Goal: Task Accomplishment & Management: Manage account settings

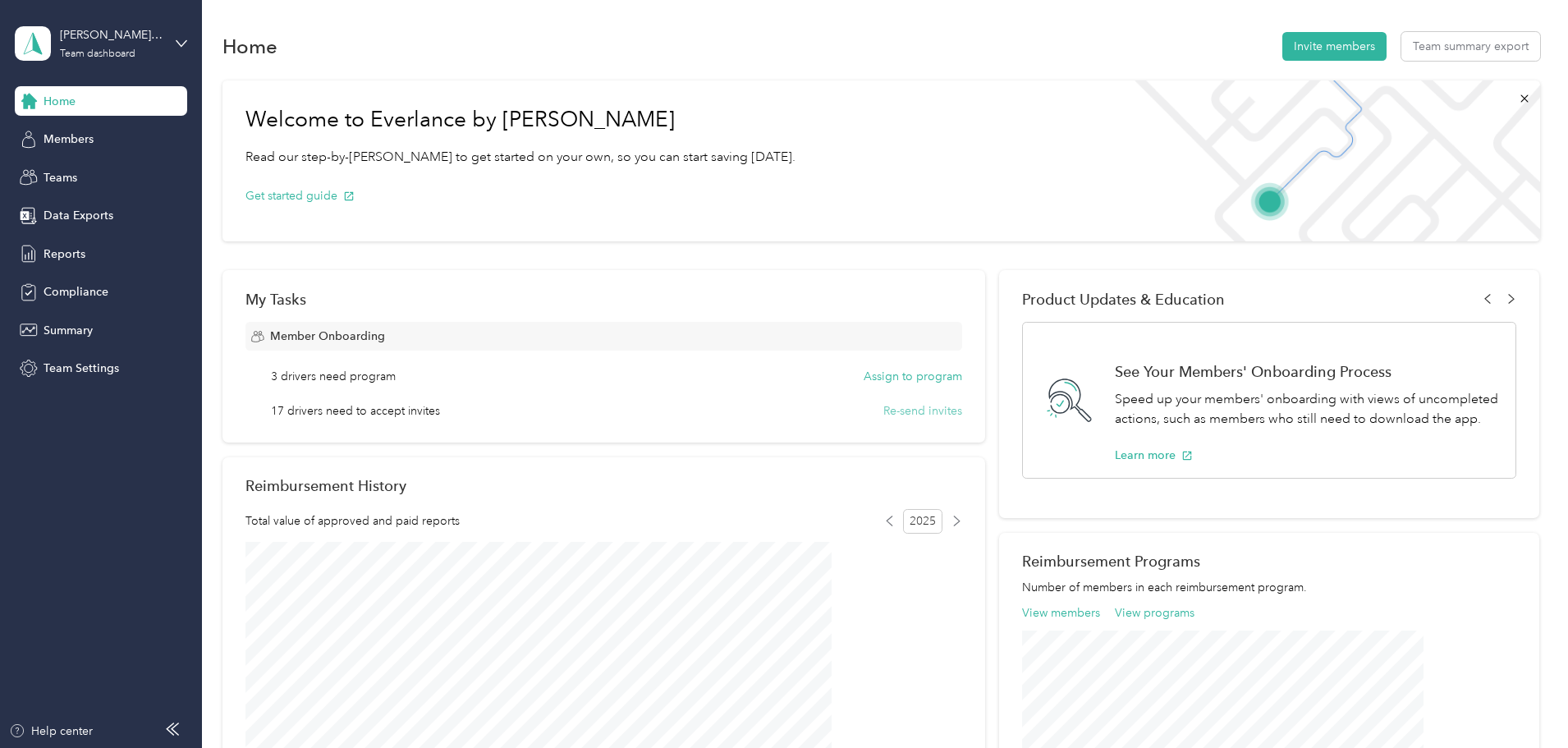
click at [916, 410] on button "Re-send invites" at bounding box center [922, 410] width 79 height 18
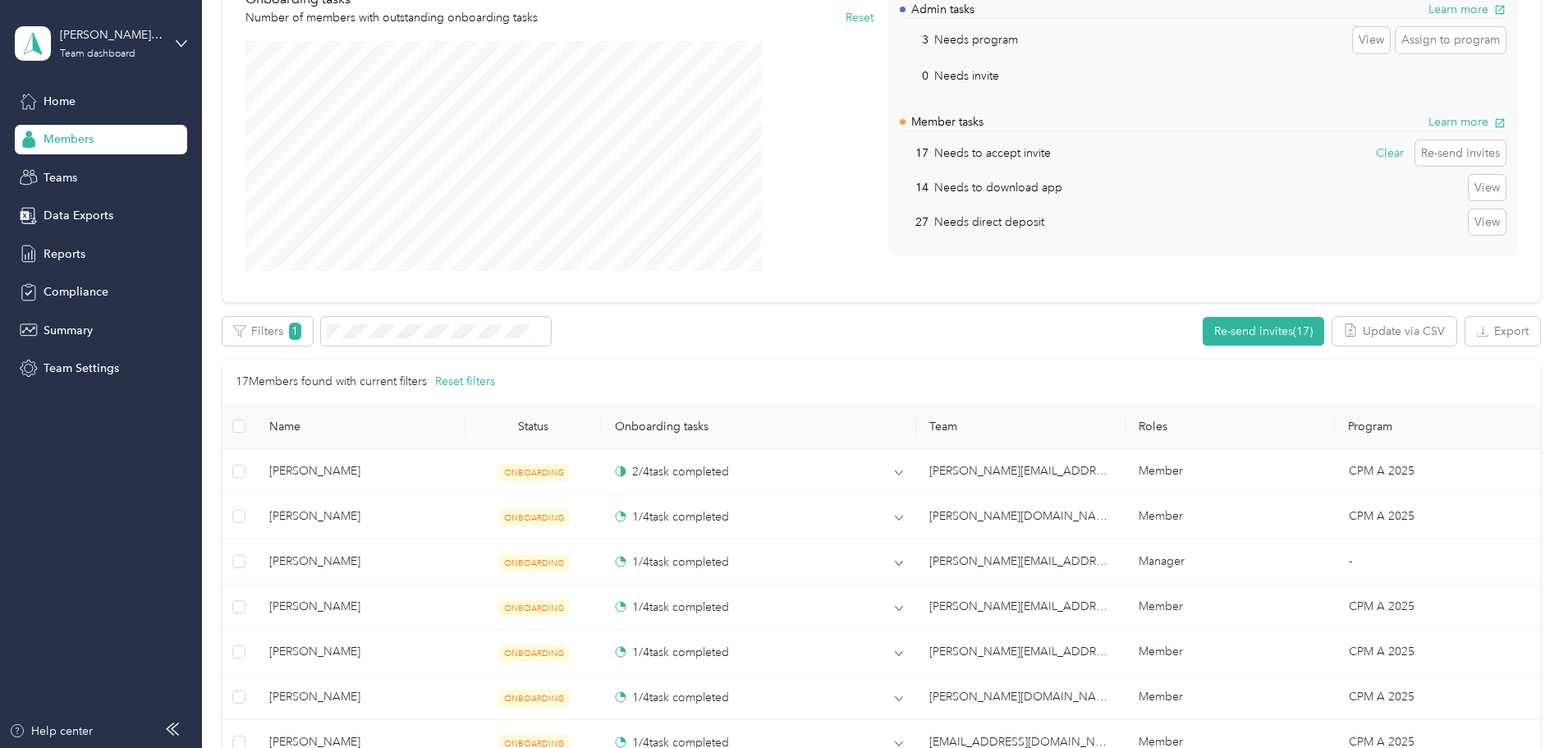
scroll to position [164, 0]
click at [1203, 326] on button "Re-send invites (17)" at bounding box center [1263, 332] width 121 height 28
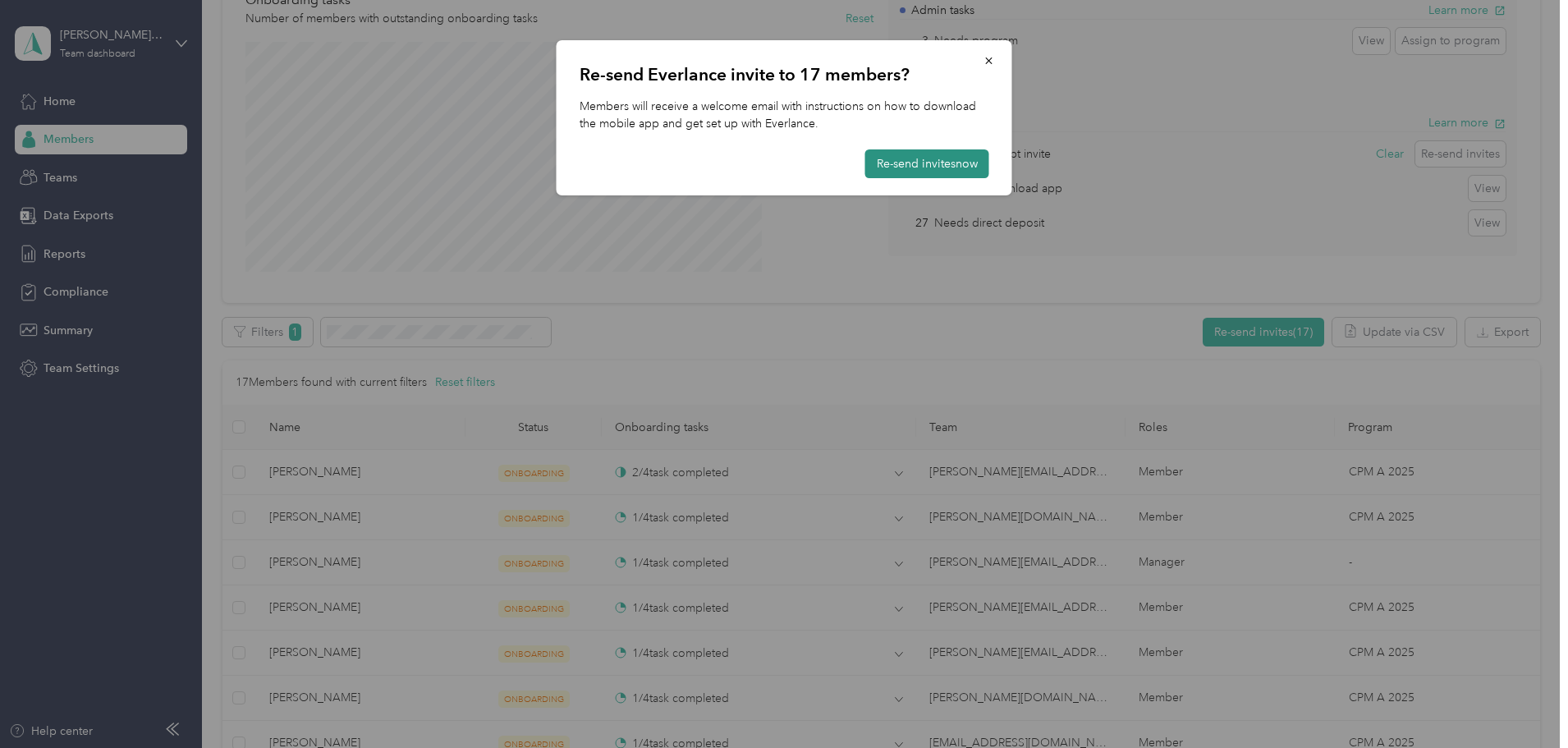
click at [917, 154] on button "Re-send invites now" at bounding box center [927, 163] width 124 height 28
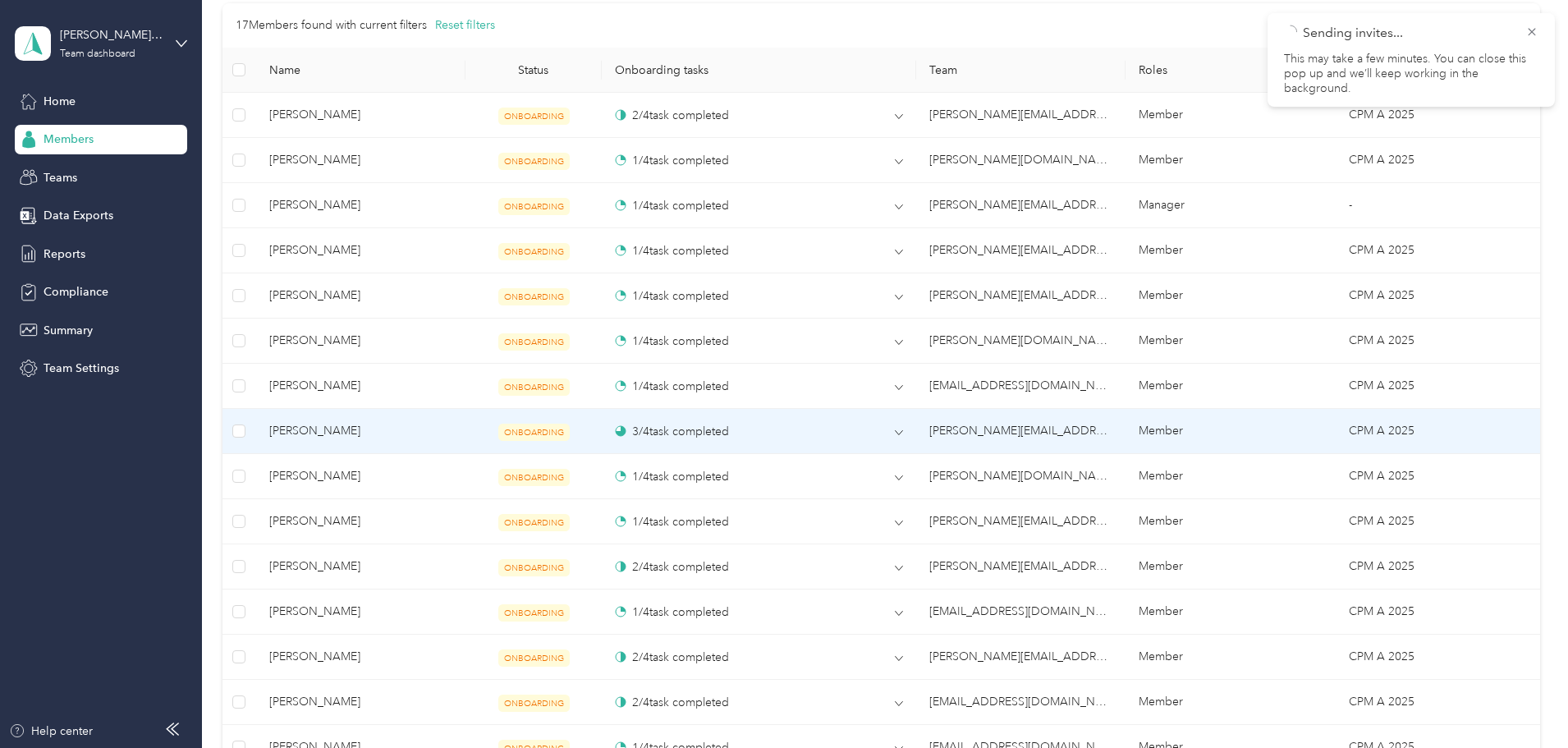
scroll to position [493, 0]
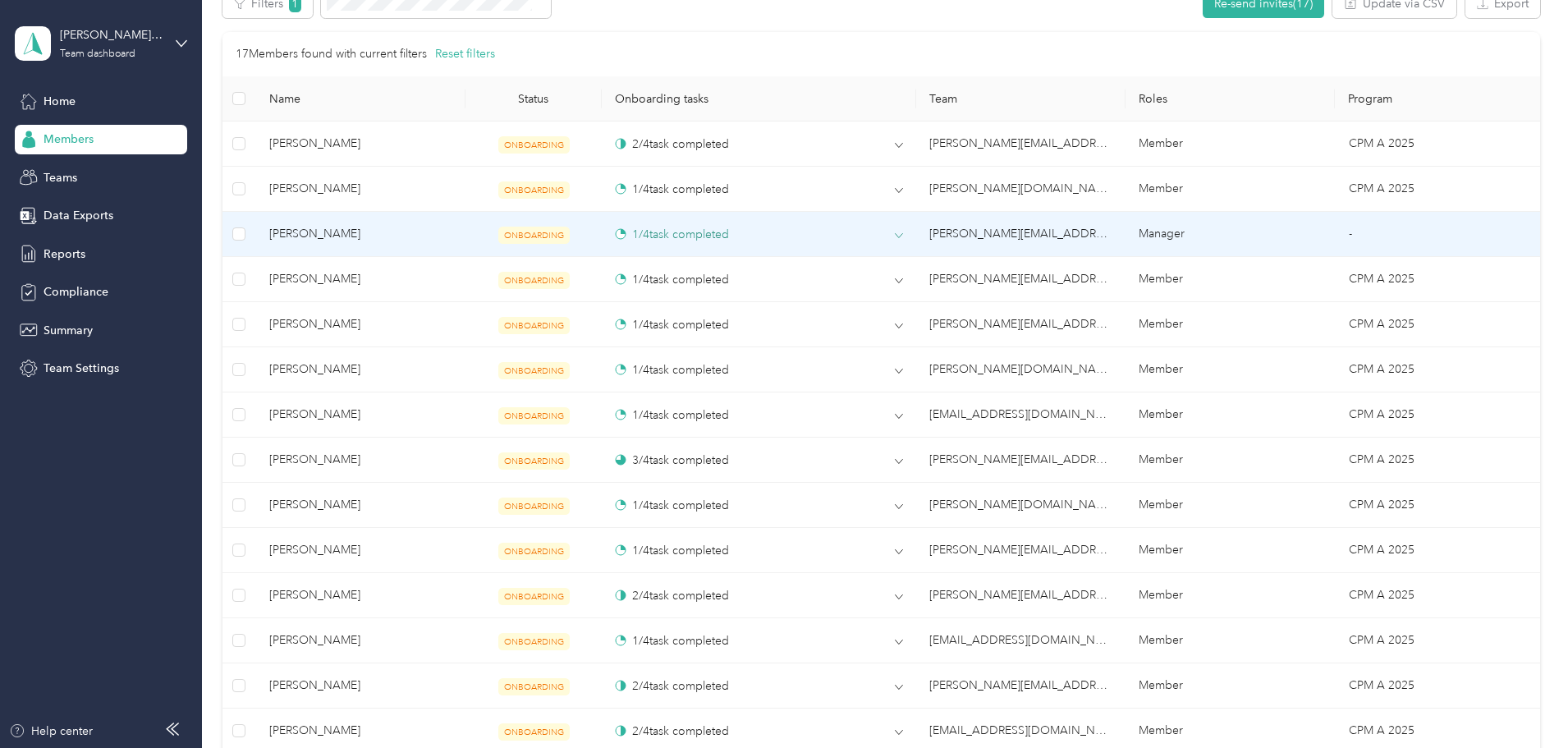
click at [884, 234] on div "1 / 4 task completed" at bounding box center [759, 234] width 288 height 18
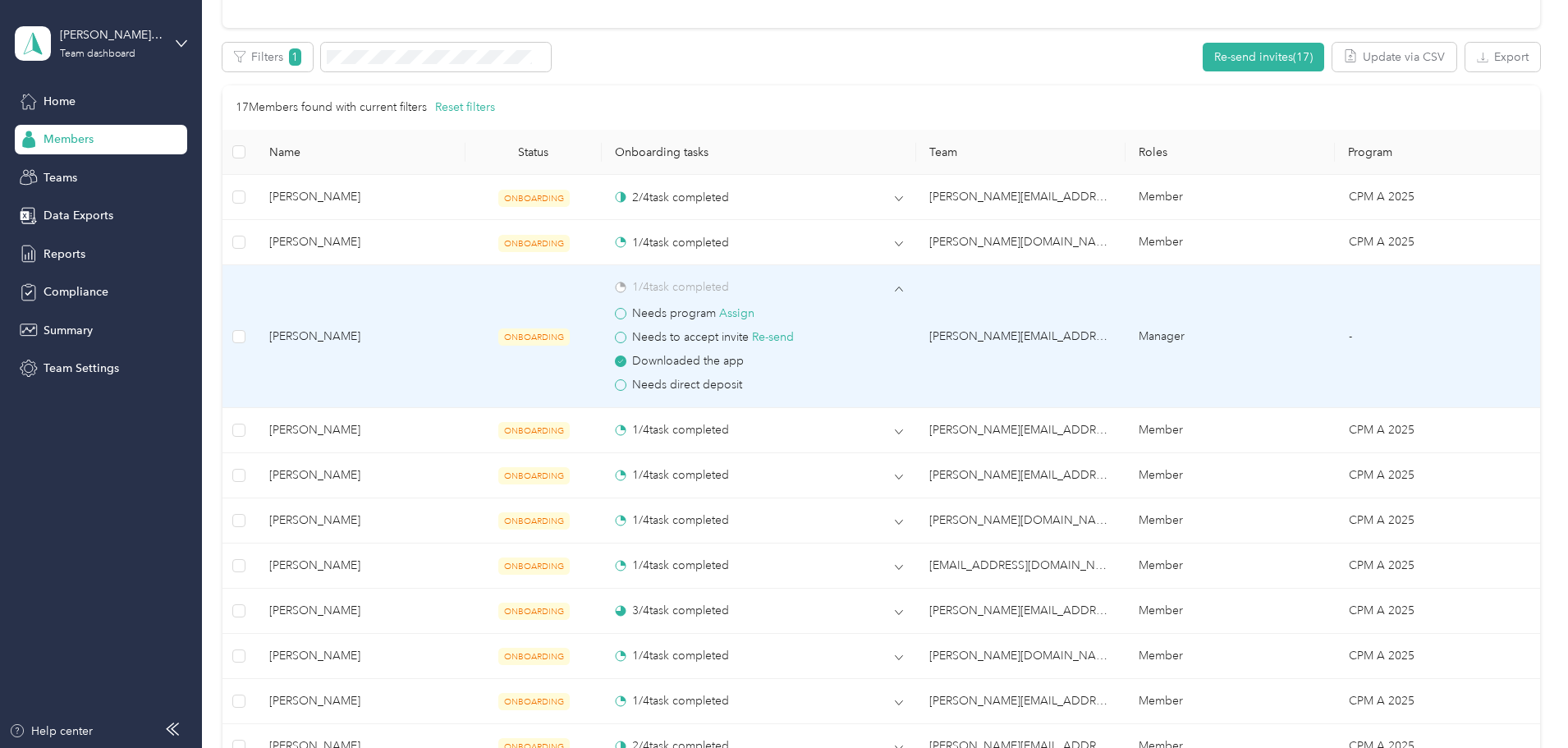
scroll to position [410, 0]
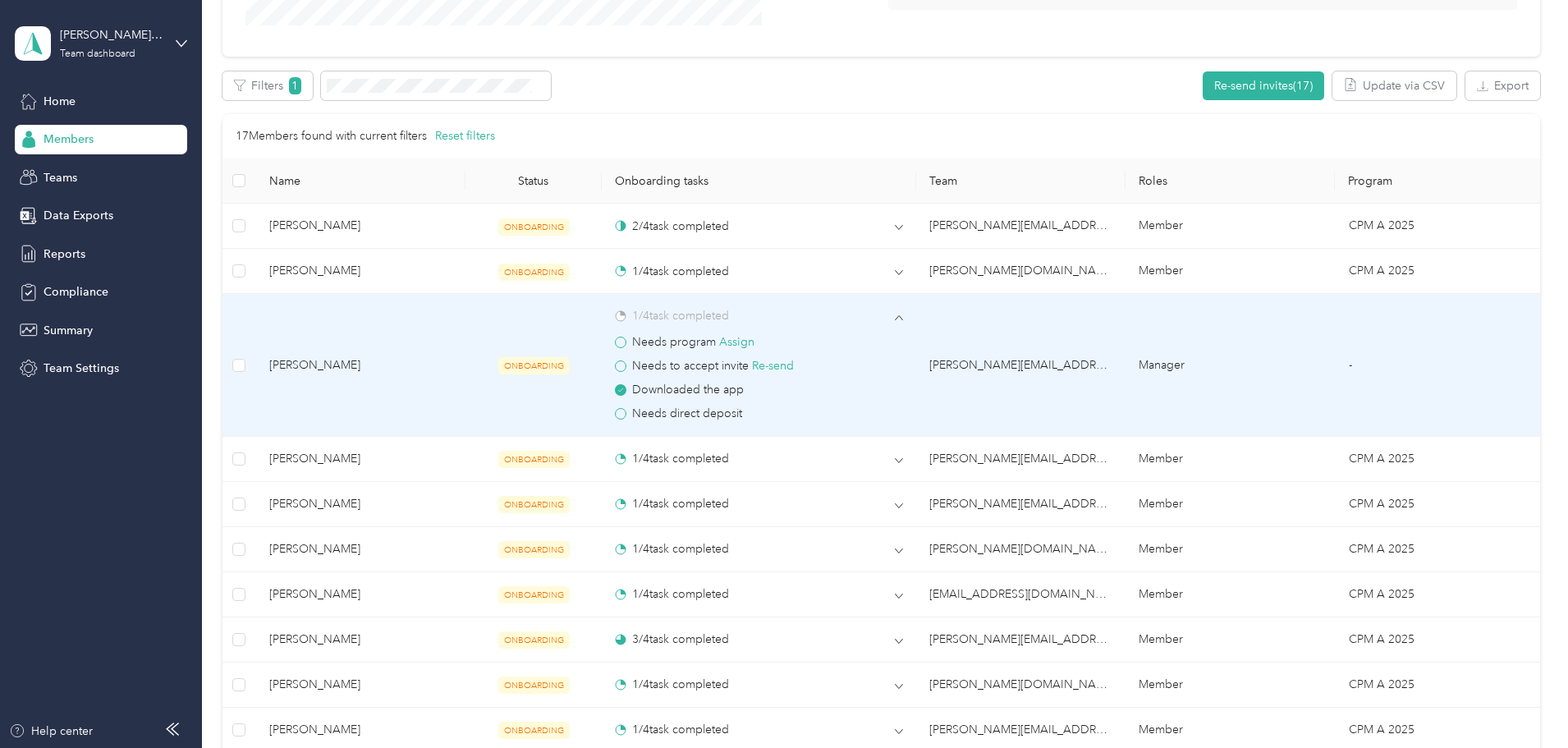
click at [1184, 363] on td "Manager" at bounding box center [1230, 365] width 209 height 143
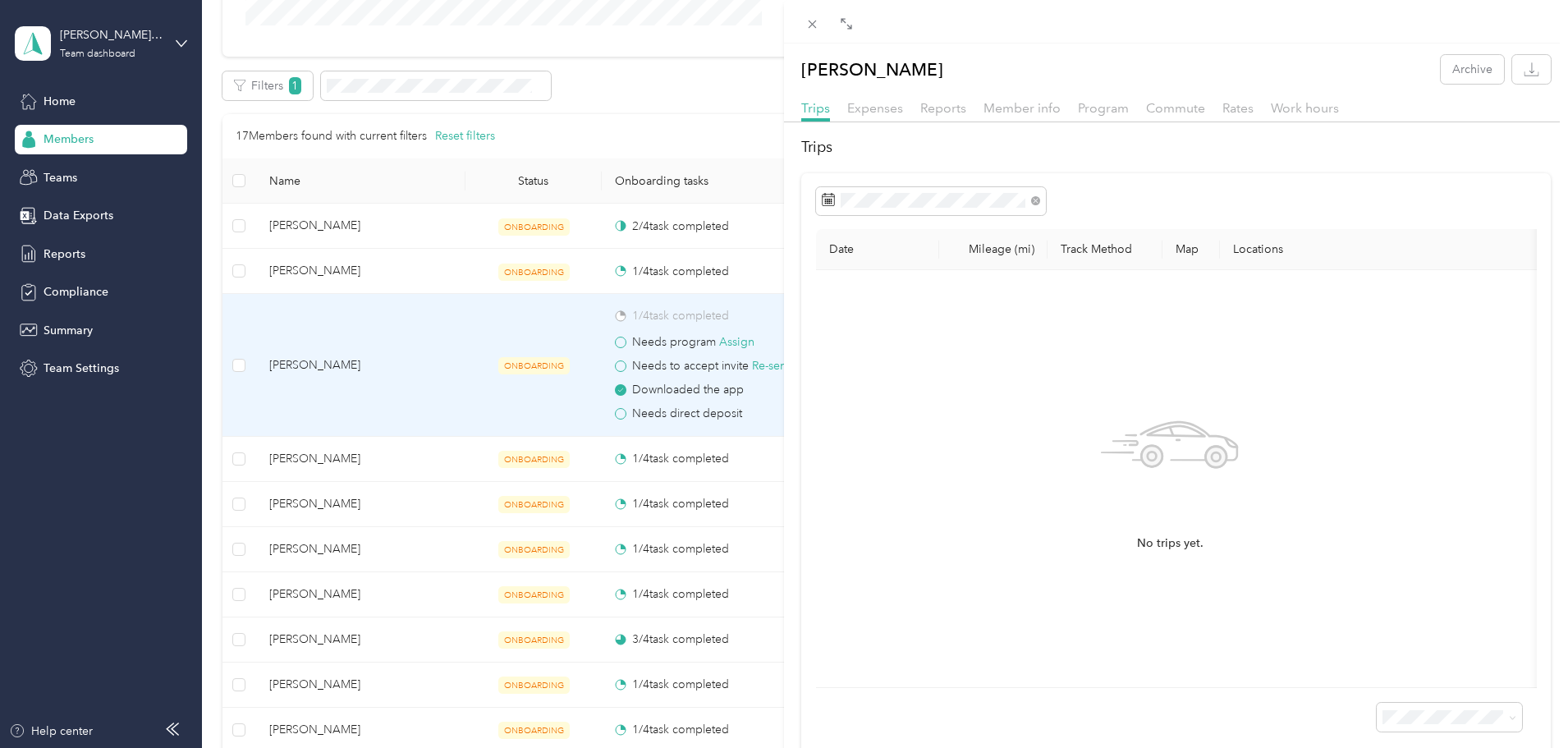
click at [80, 287] on div "[PERSON_NAME] Archive Trips Expenses Reports Member info Program Commute Rates …" at bounding box center [784, 374] width 1568 height 748
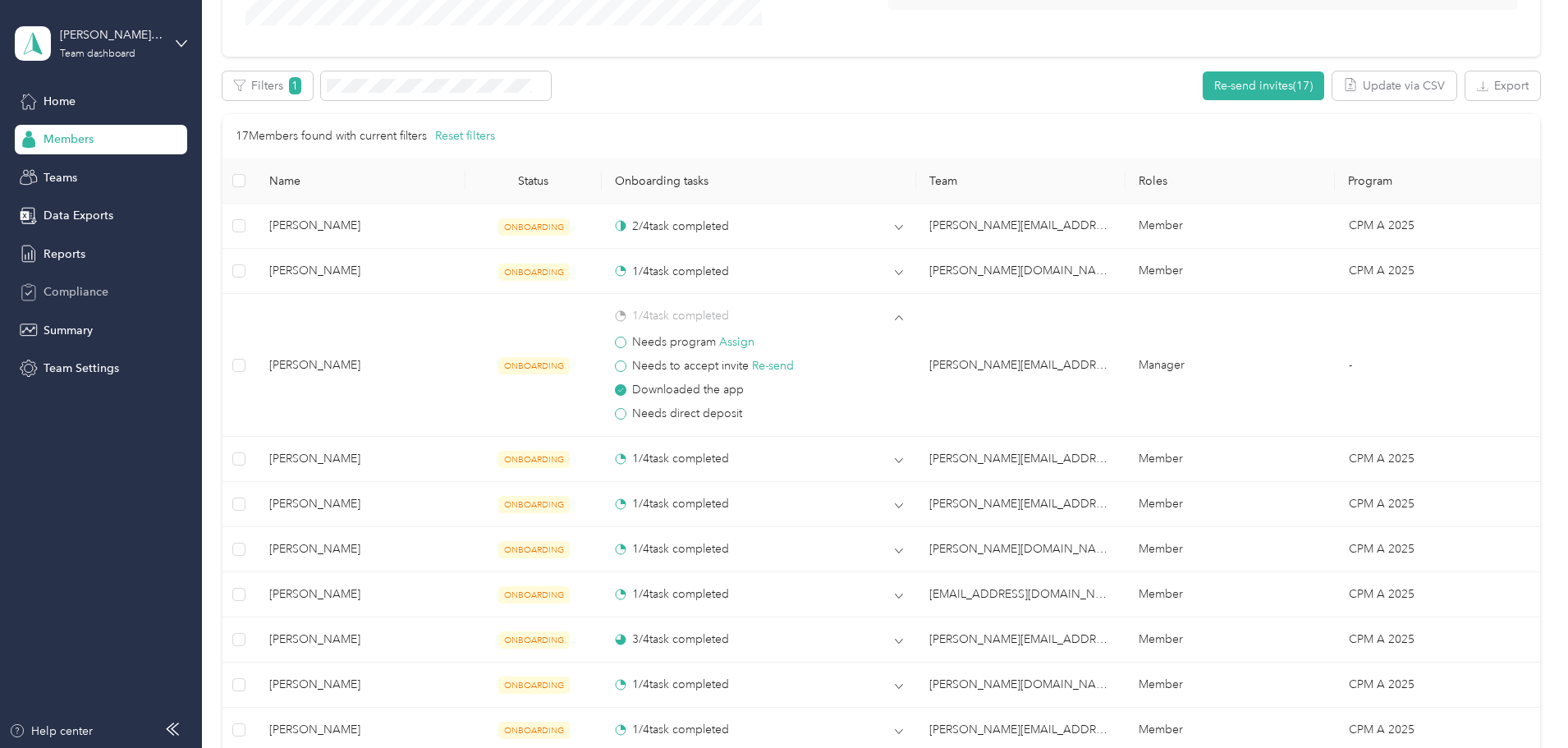
click at [78, 294] on span "Compliance" at bounding box center [75, 291] width 64 height 18
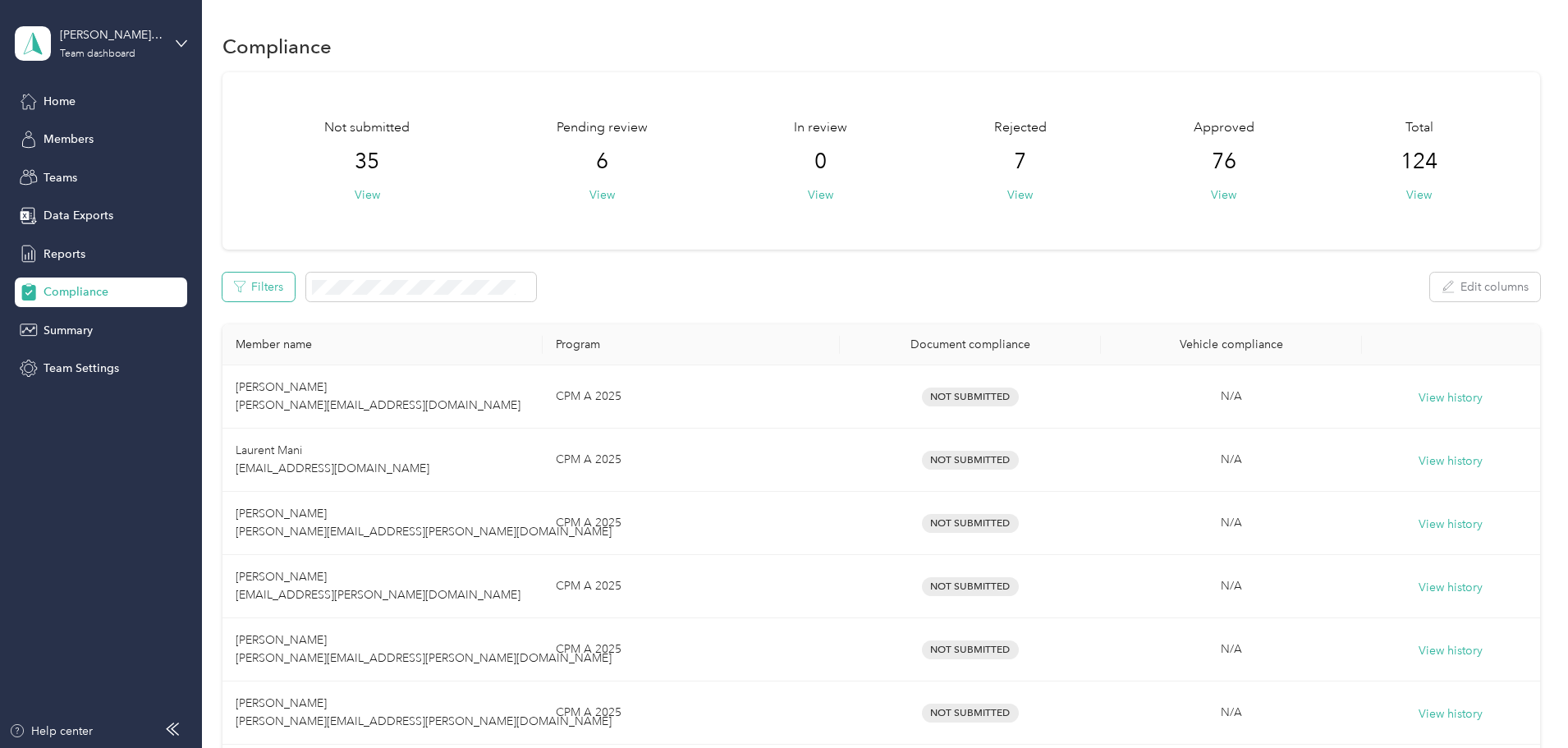
click at [295, 296] on button "Filters" at bounding box center [259, 286] width 72 height 28
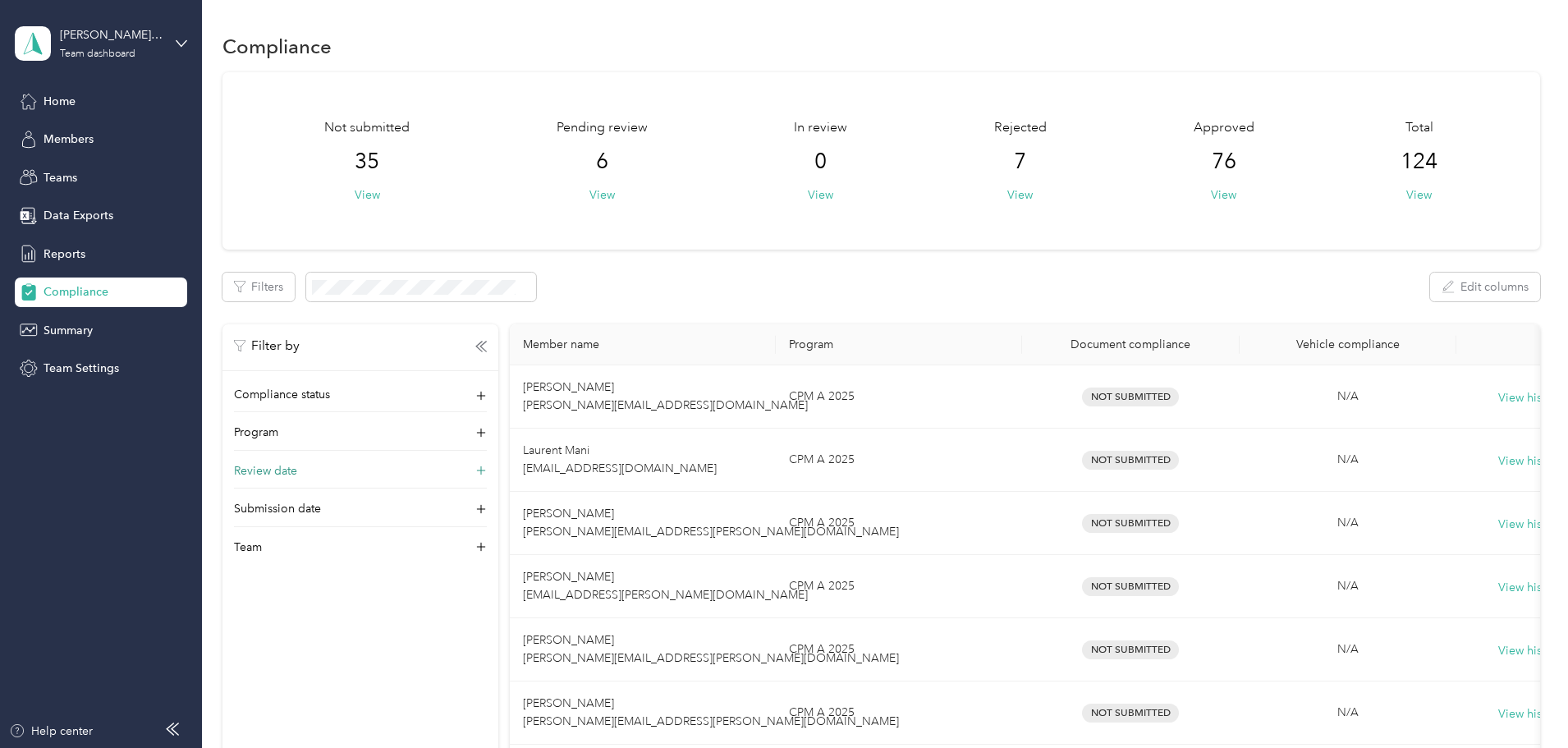
click at [487, 472] on div "Review date" at bounding box center [360, 475] width 253 height 26
click at [487, 529] on div "Submission date" at bounding box center [360, 541] width 253 height 26
click at [487, 438] on div "Program" at bounding box center [360, 436] width 253 height 26
click at [487, 390] on div "Compliance status" at bounding box center [360, 399] width 253 height 26
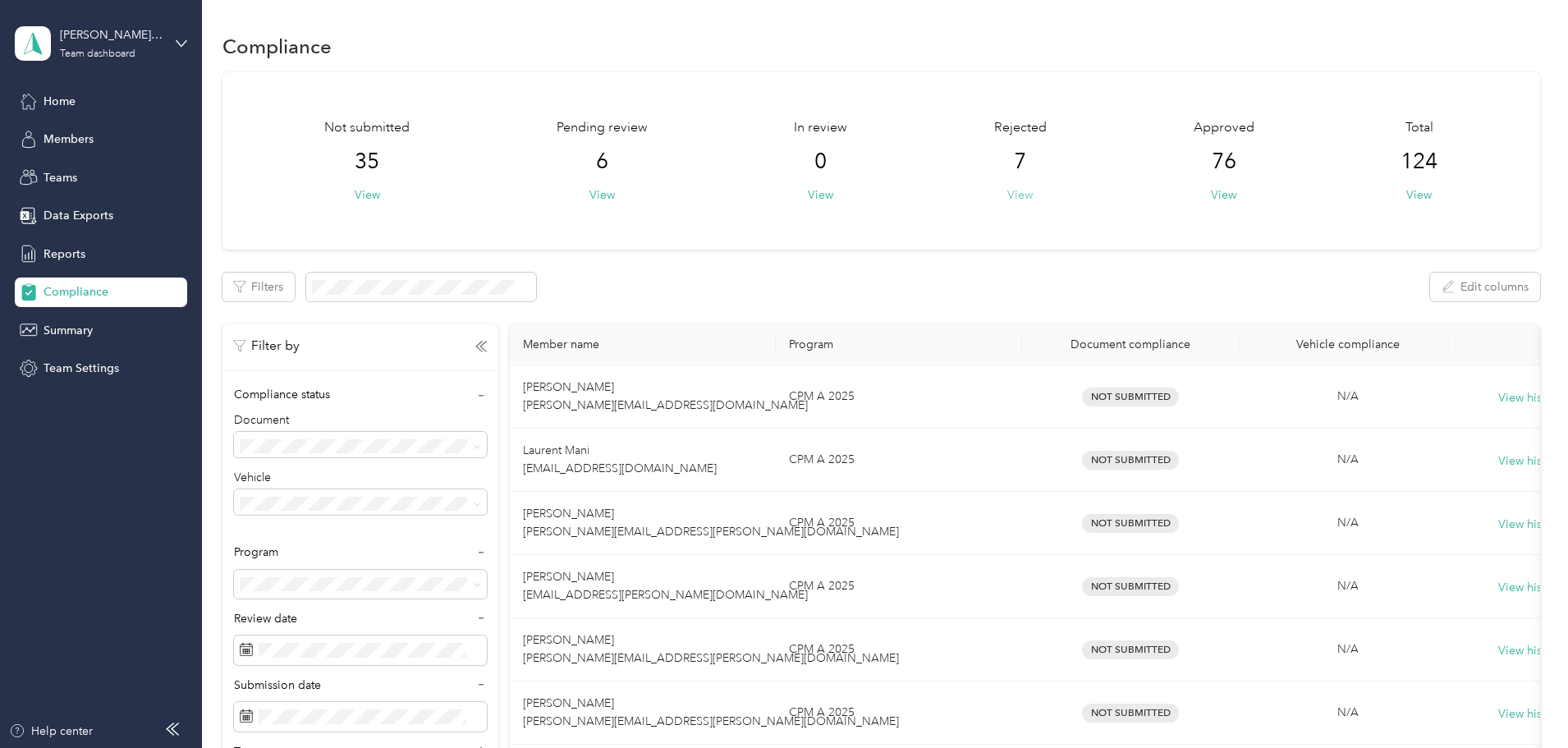
click at [1007, 192] on button "View" at bounding box center [1019, 194] width 25 height 18
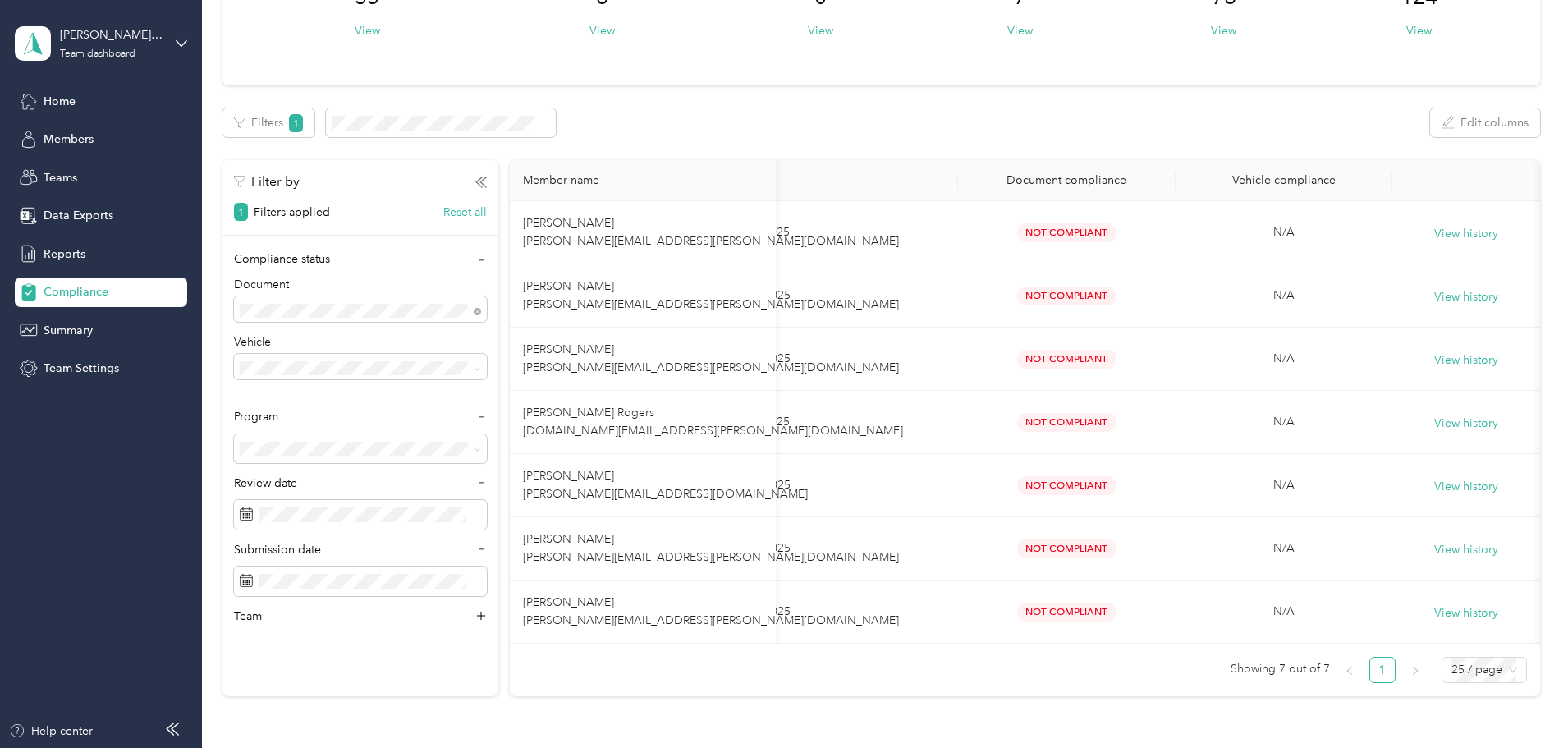
scroll to position [0, 287]
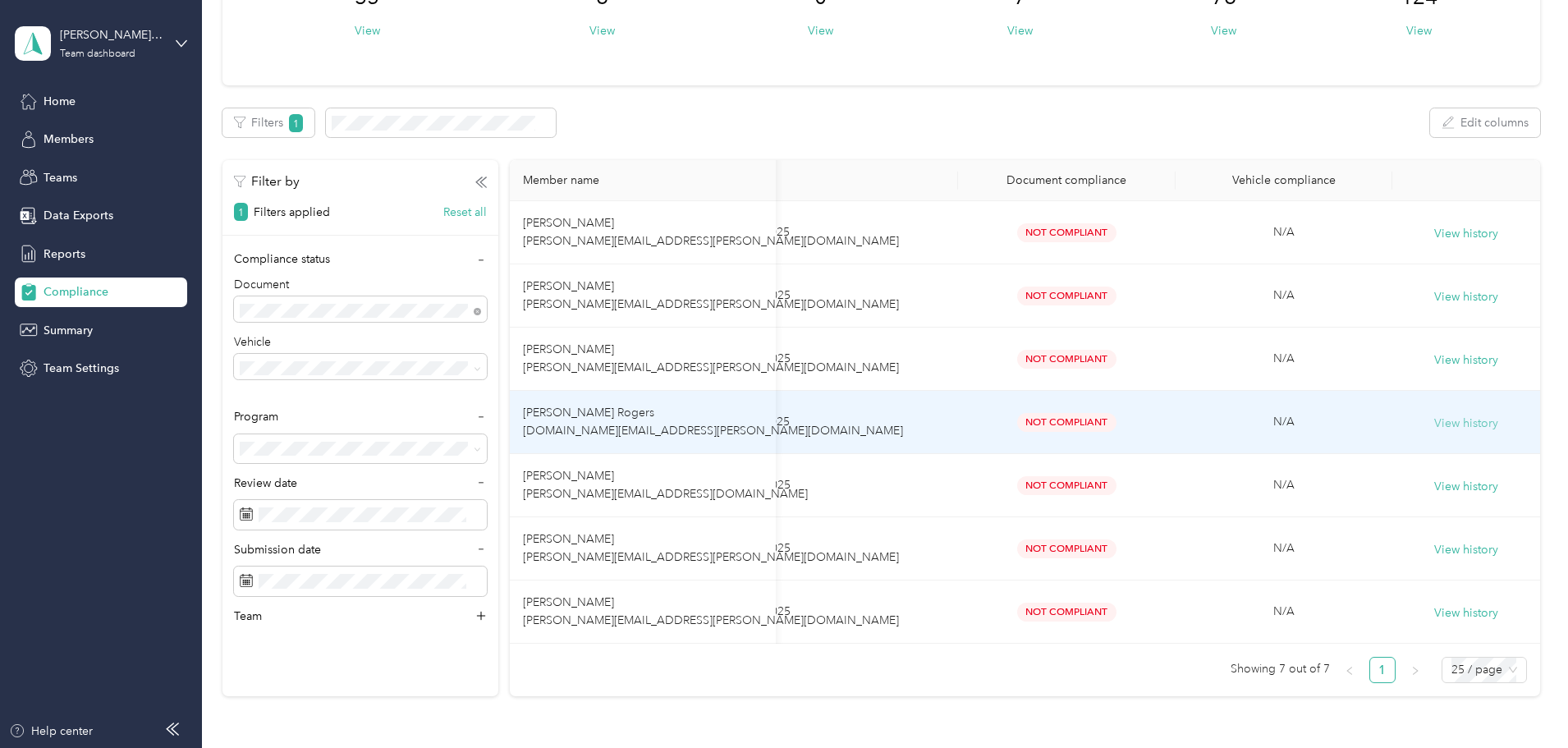
click at [1434, 416] on button "View history" at bounding box center [1466, 424] width 64 height 18
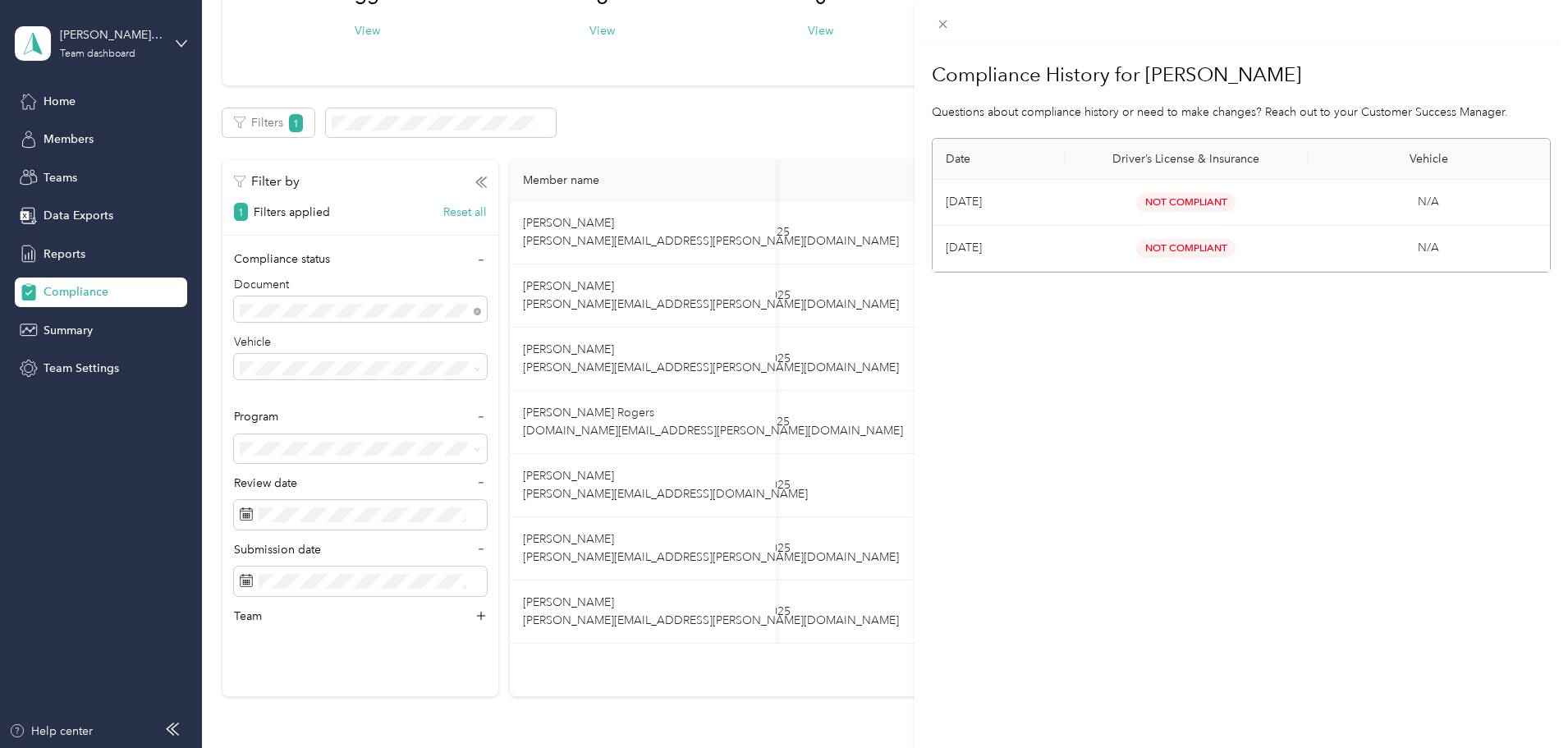
click at [1189, 209] on span "Not Compliant" at bounding box center [1185, 202] width 100 height 19
click at [55, 92] on div "Compliance History for [PERSON_NAME] Questions about compliance history or need…" at bounding box center [784, 374] width 1568 height 748
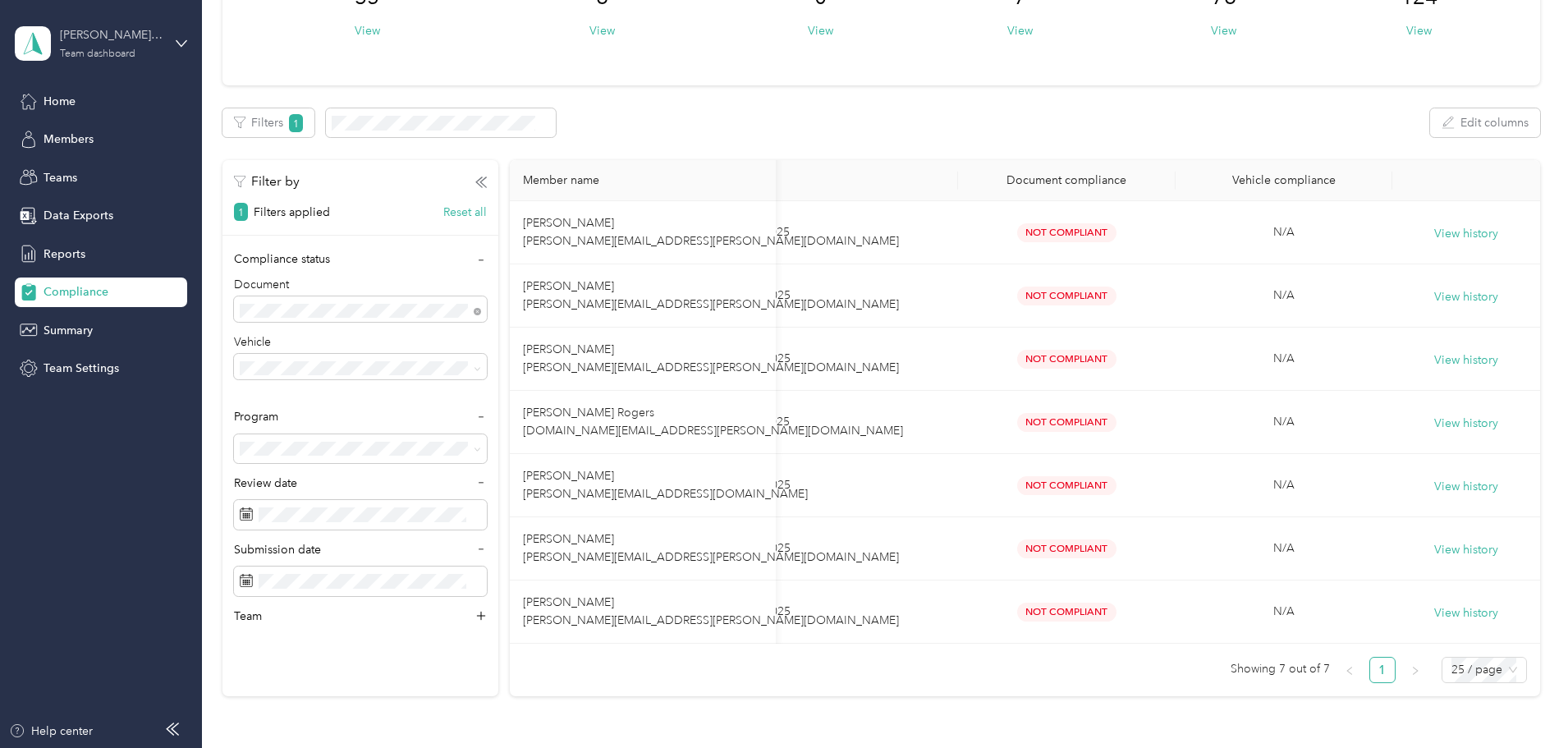
click at [118, 49] on div "Team dashboard" at bounding box center [98, 54] width 75 height 10
click at [116, 134] on div "Team dashboard" at bounding box center [75, 135] width 90 height 18
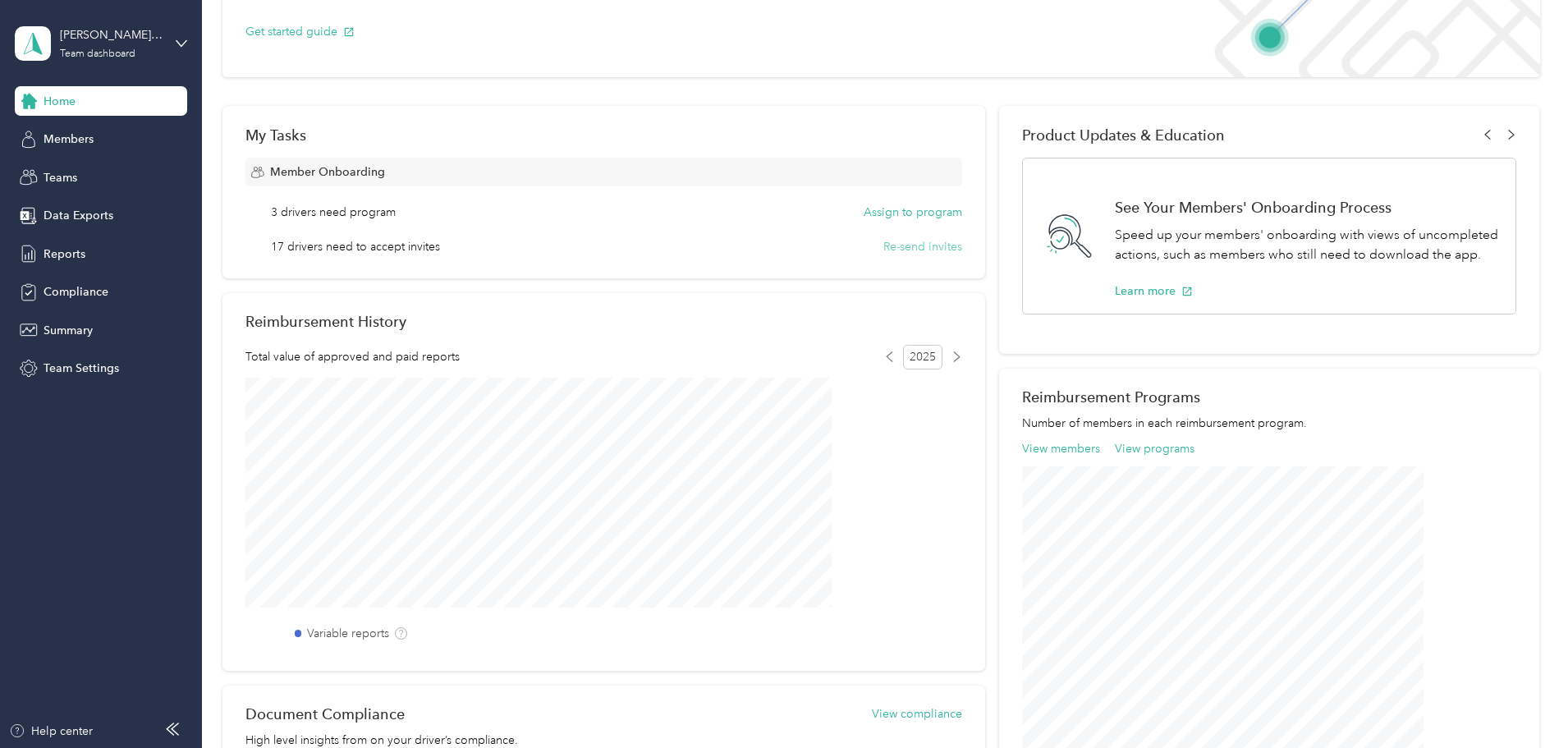
click at [910, 245] on button "Re-send invites" at bounding box center [922, 246] width 79 height 18
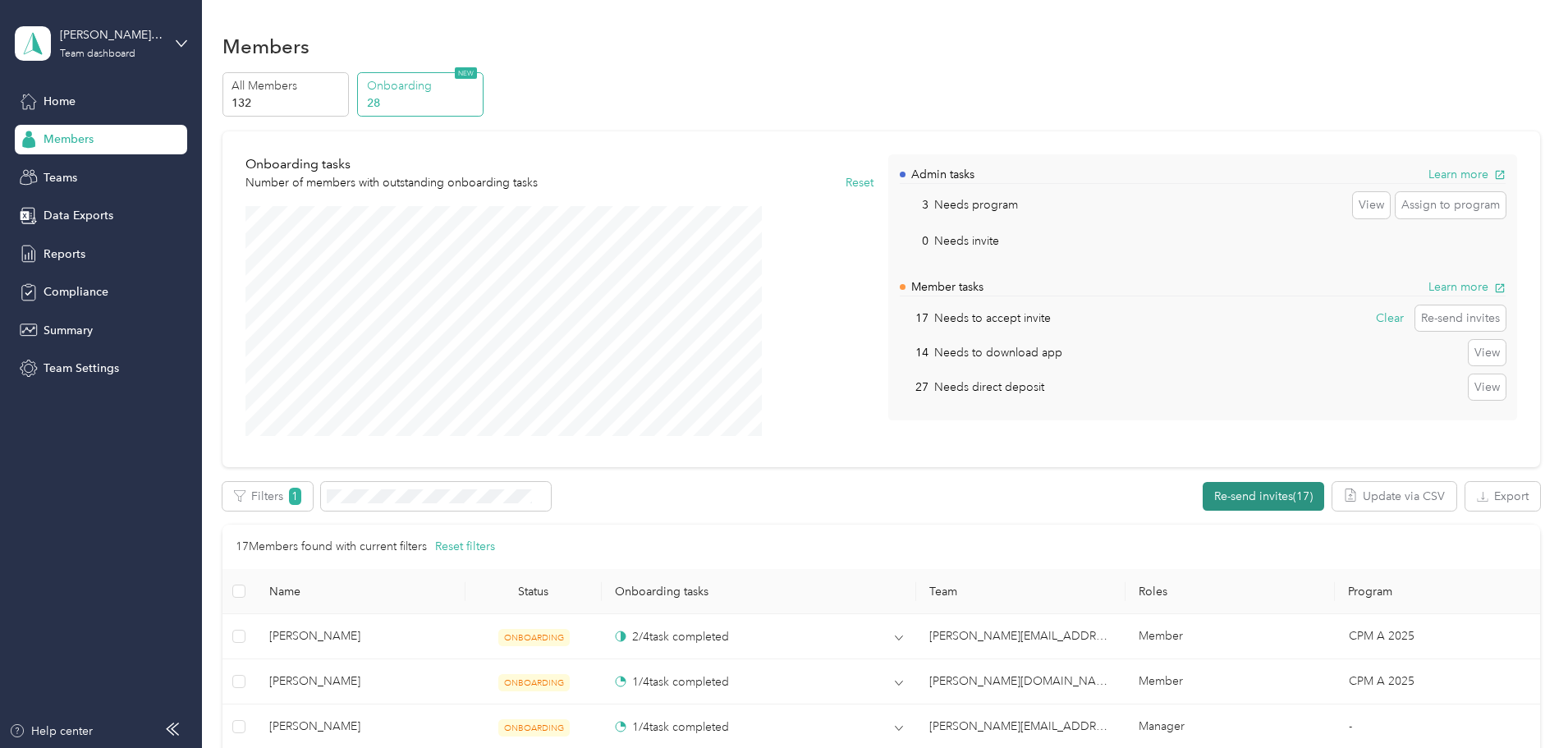
click at [1203, 494] on button "Re-send invites (17)" at bounding box center [1263, 496] width 121 height 28
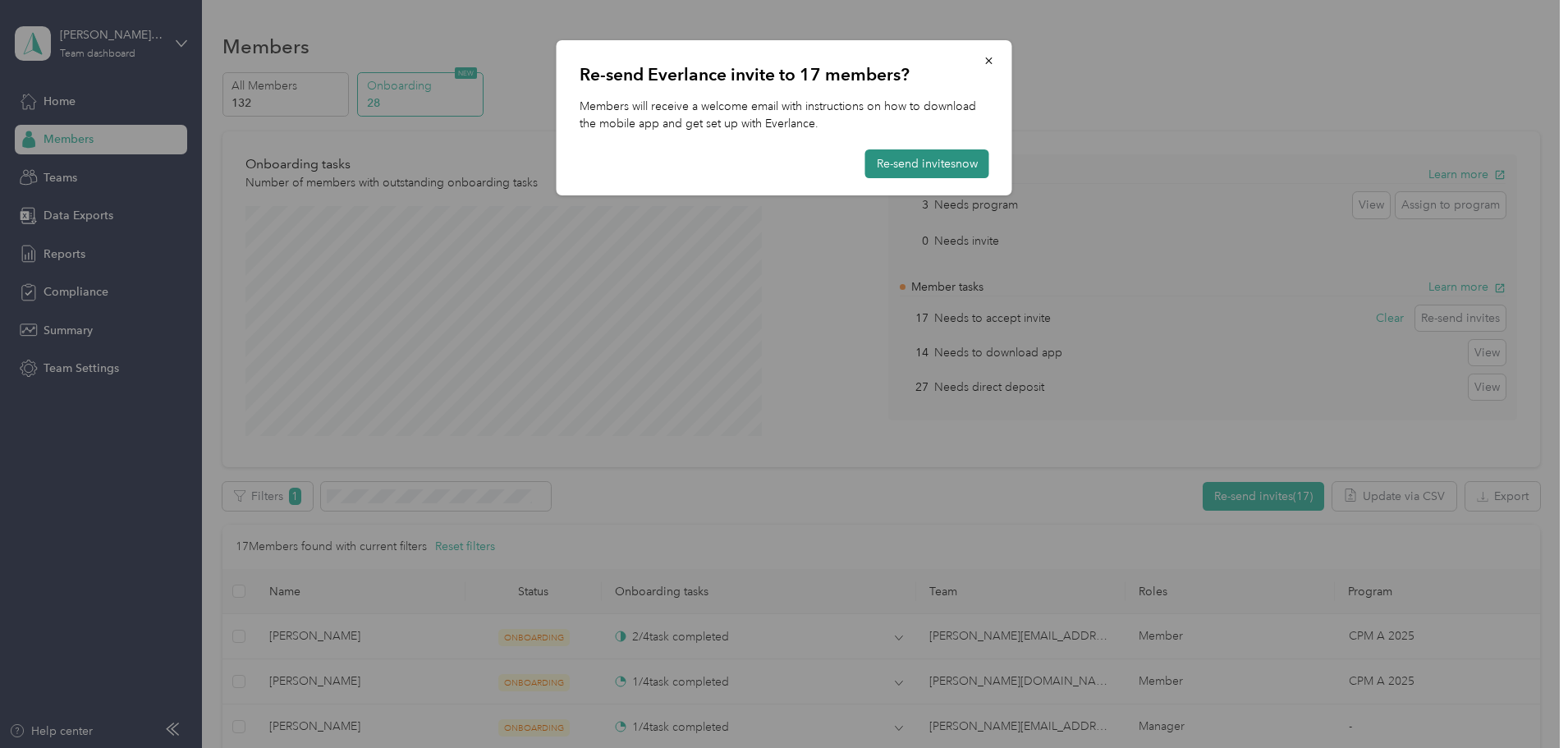
click at [927, 163] on button "Re-send invites now" at bounding box center [927, 163] width 124 height 28
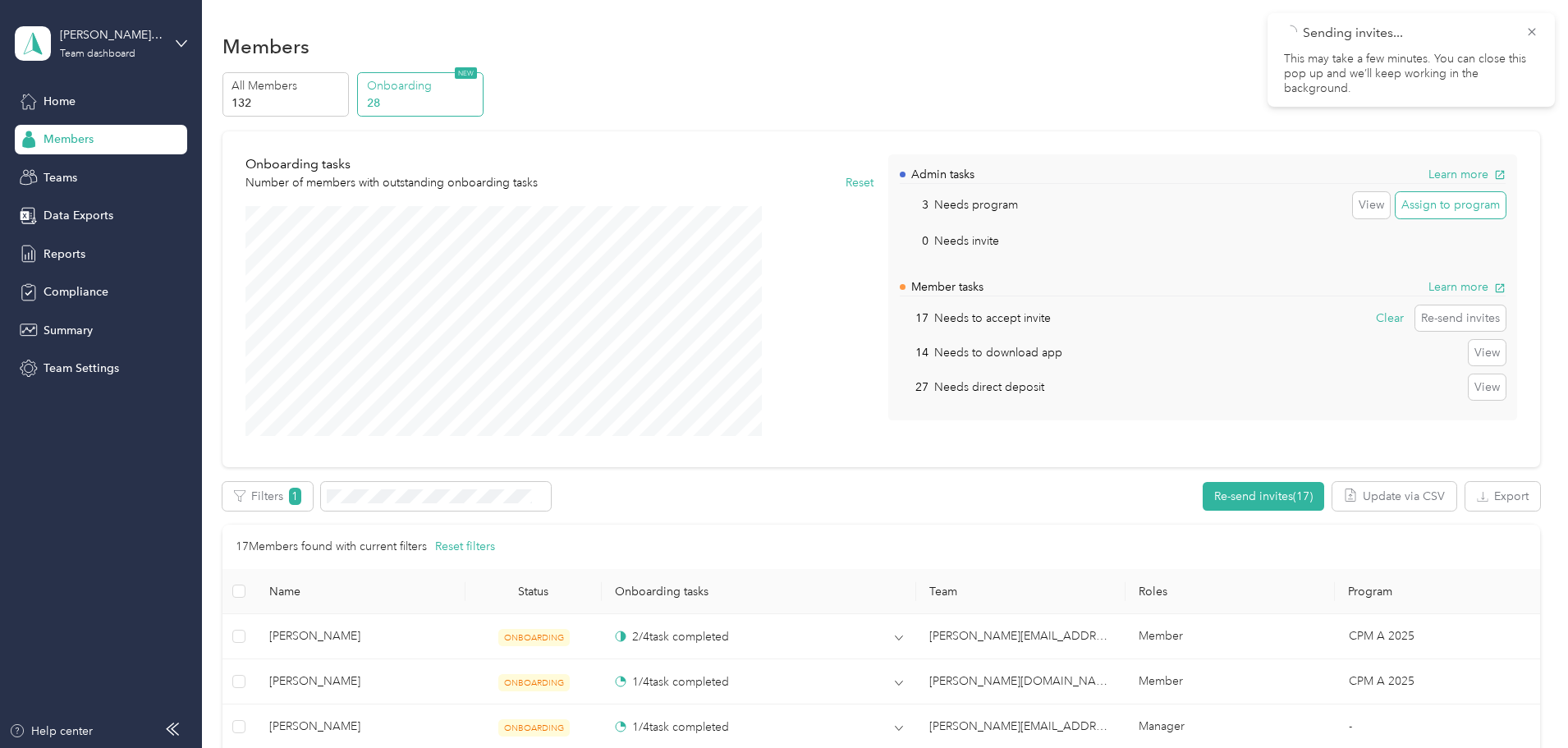
click at [1395, 209] on button "Assign to program" at bounding box center [1450, 204] width 110 height 26
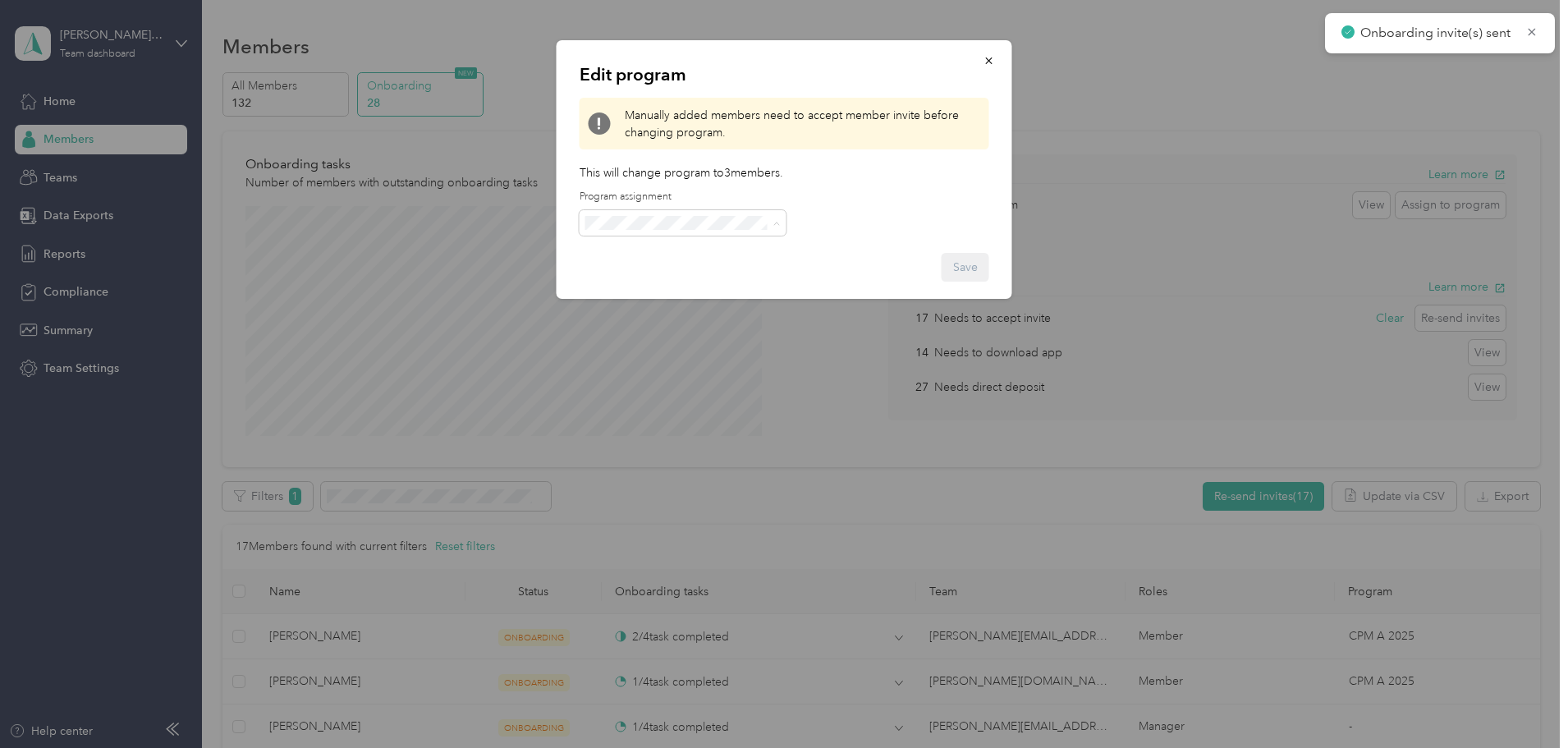
click at [664, 288] on ol "CPM Programs CPM B 2025 (CPM) CPM A 2025 (CPM) FAVR Programs FAVR Group A 2025 …" at bounding box center [683, 352] width 207 height 230
click at [997, 61] on button "button" at bounding box center [988, 60] width 34 height 28
